Goal: Find contact information: Find contact information

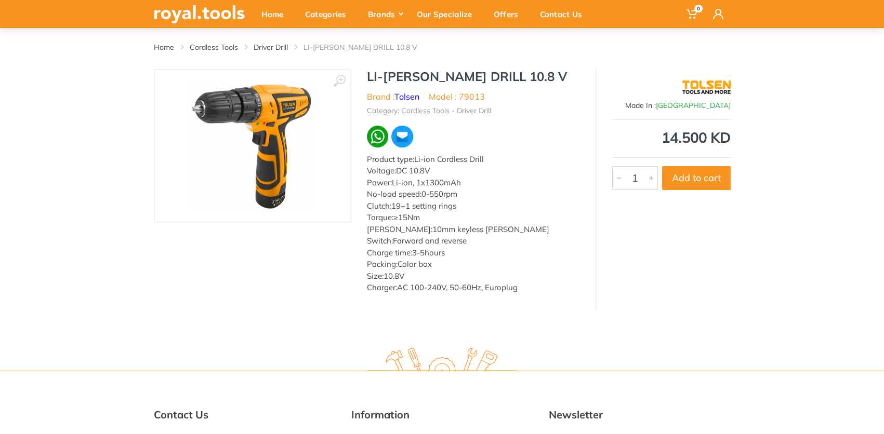
scroll to position [208, 0]
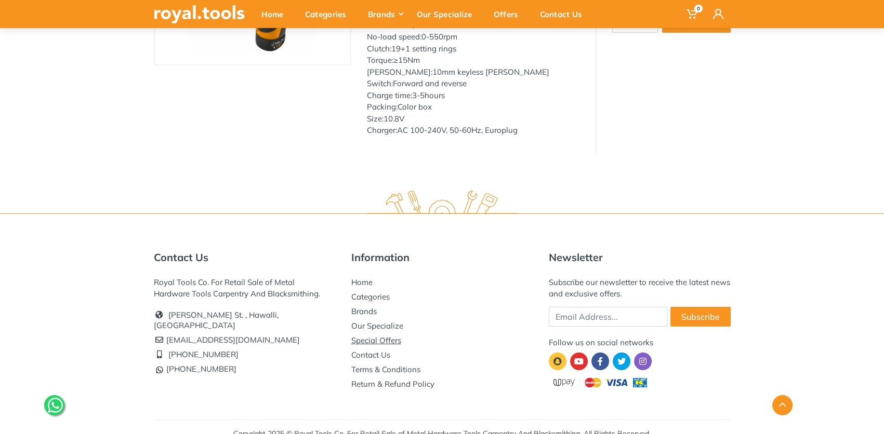
click at [374, 340] on link "Special Offers" at bounding box center [376, 341] width 50 height 10
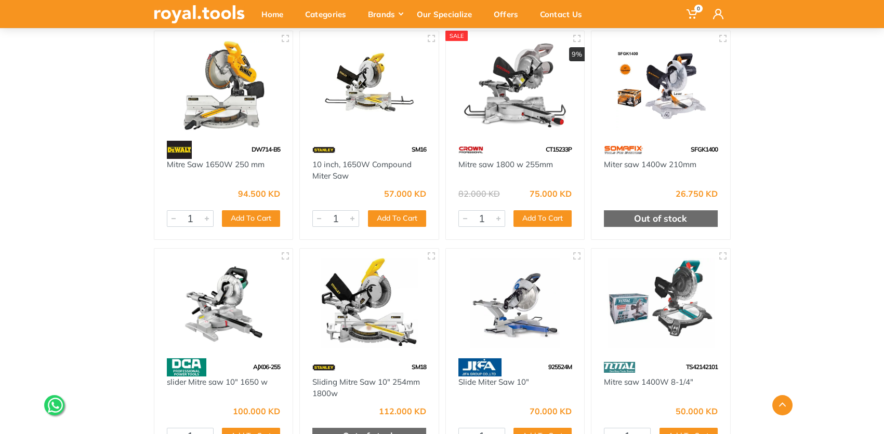
scroll to position [572, 0]
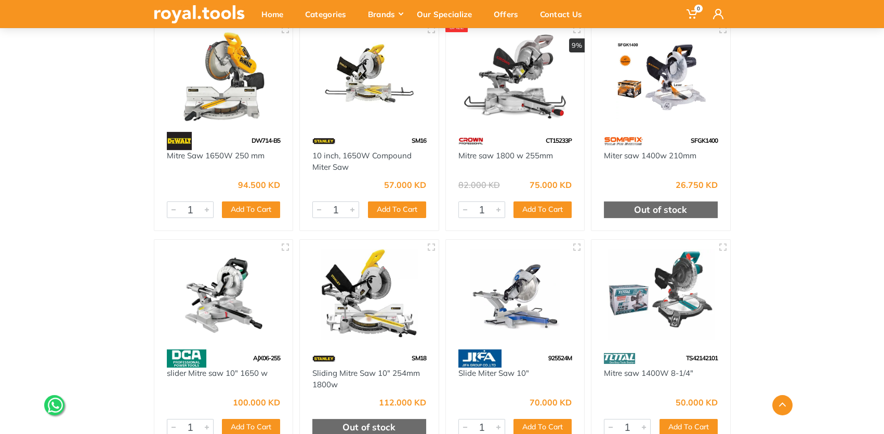
click at [359, 106] on img at bounding box center [369, 77] width 120 height 90
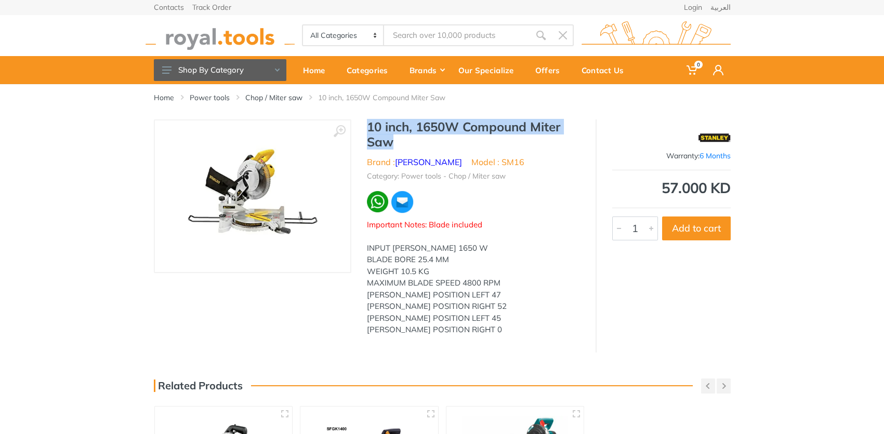
drag, startPoint x: 394, startPoint y: 141, endPoint x: 368, endPoint y: 128, distance: 29.0
click at [368, 128] on h1 "10 inch, 1650W Compound Miter Saw" at bounding box center [473, 135] width 213 height 30
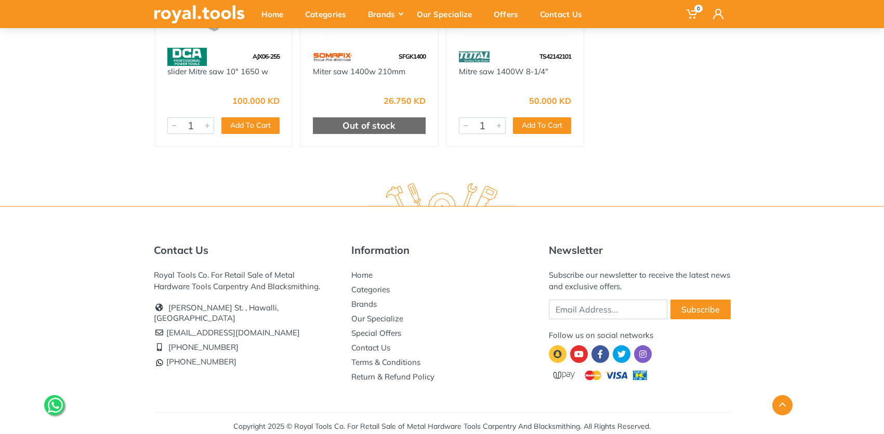
scroll to position [473, 0]
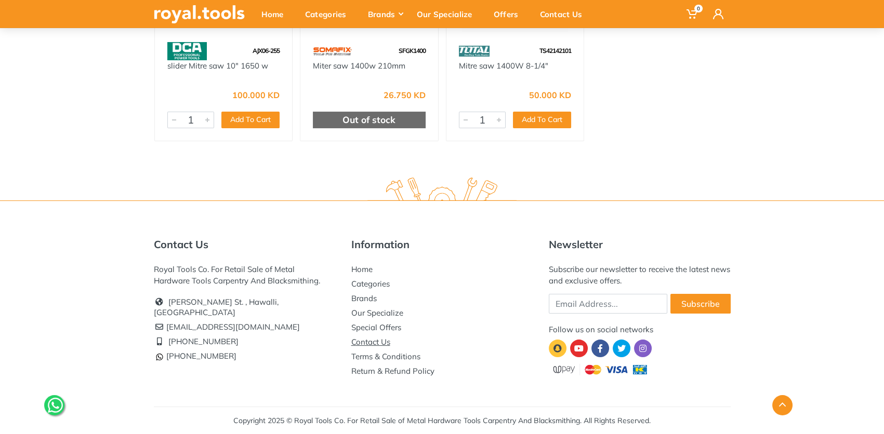
click at [375, 341] on link "Contact Us" at bounding box center [370, 342] width 39 height 10
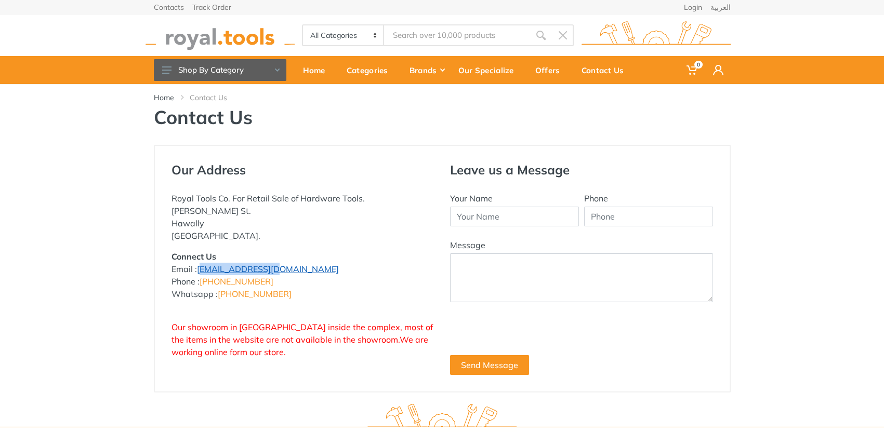
drag, startPoint x: 263, startPoint y: 268, endPoint x: 199, endPoint y: 269, distance: 63.9
click at [199, 269] on p "Connect Us Email : info@royal.tools Phone : +965 22620757 Whatsapp : +965 96777…" at bounding box center [302, 275] width 263 height 50
